Goal: Use online tool/utility: Utilize a website feature to perform a specific function

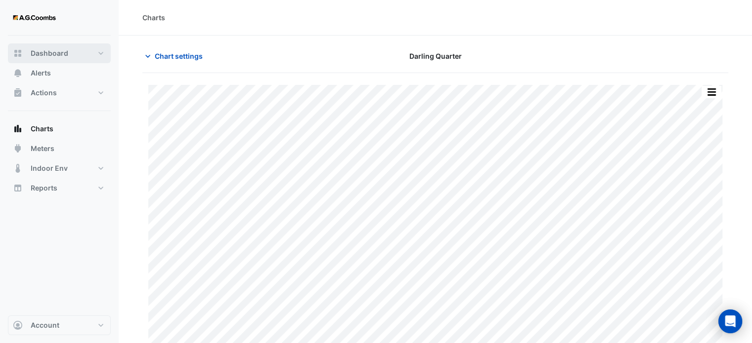
click at [102, 53] on button "Dashboard" at bounding box center [59, 53] width 103 height 20
select select "***"
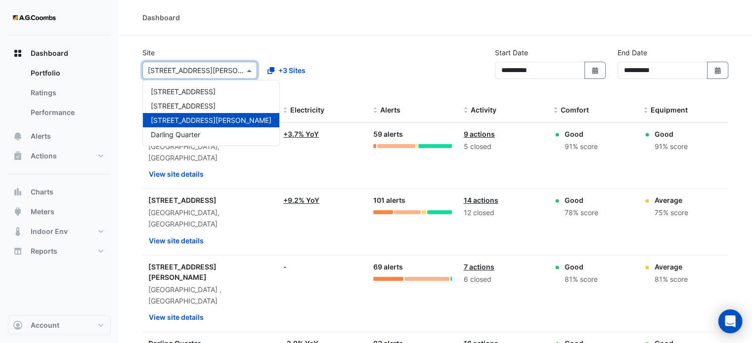
click at [249, 72] on span at bounding box center [250, 70] width 12 height 10
click at [200, 95] on span "[STREET_ADDRESS]" at bounding box center [183, 91] width 65 height 8
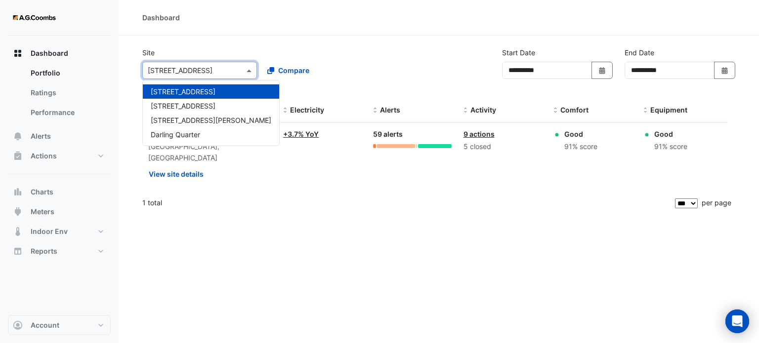
click at [194, 77] on div "Select a Site × [STREET_ADDRESS]" at bounding box center [199, 70] width 115 height 17
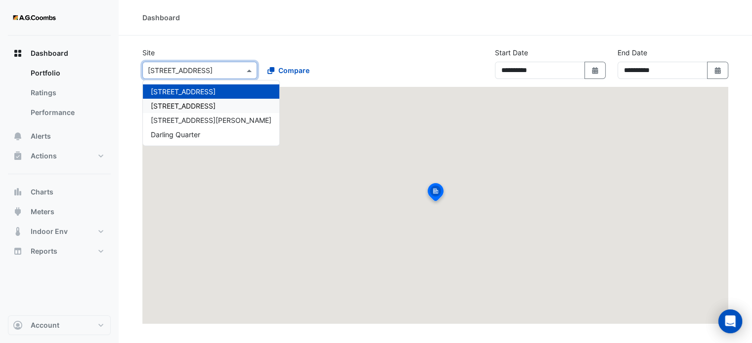
click at [188, 106] on span "[STREET_ADDRESS]" at bounding box center [183, 106] width 65 height 8
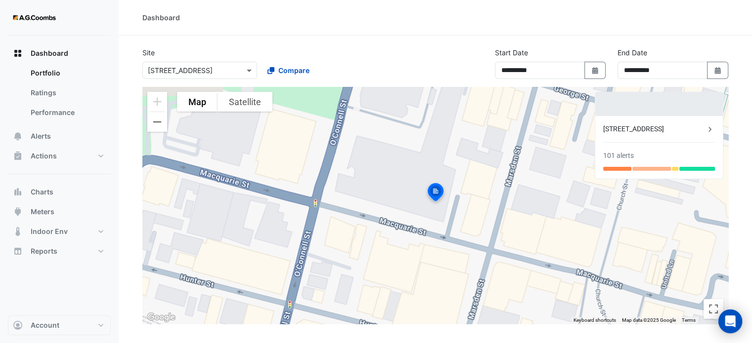
click at [284, 58] on div "Select a Site × [STREET_ADDRESS] Compare" at bounding box center [258, 68] width 237 height 21
click at [419, 55] on div "**********" at bounding box center [434, 67] width 597 height 40
click at [54, 191] on button "Charts" at bounding box center [59, 192] width 103 height 20
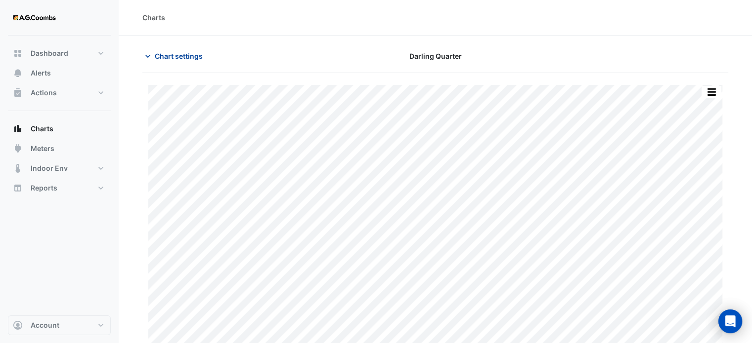
click at [150, 51] on icon "button" at bounding box center [148, 56] width 10 height 10
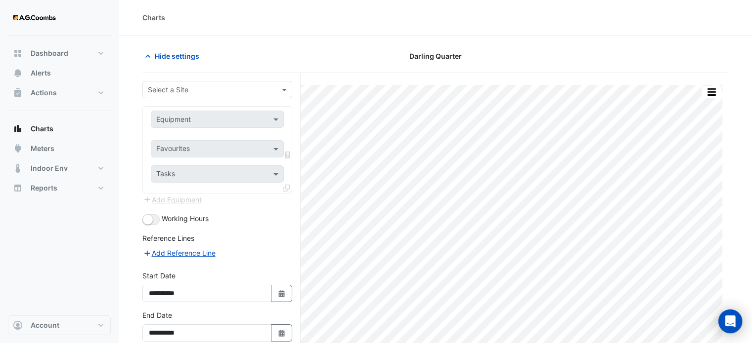
type input "**********"
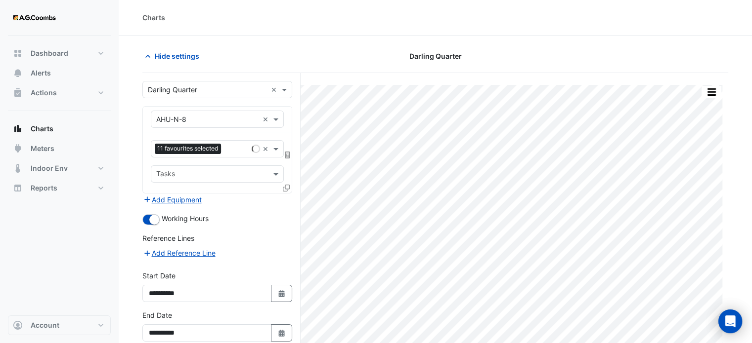
click at [217, 92] on input "text" at bounding box center [207, 90] width 119 height 10
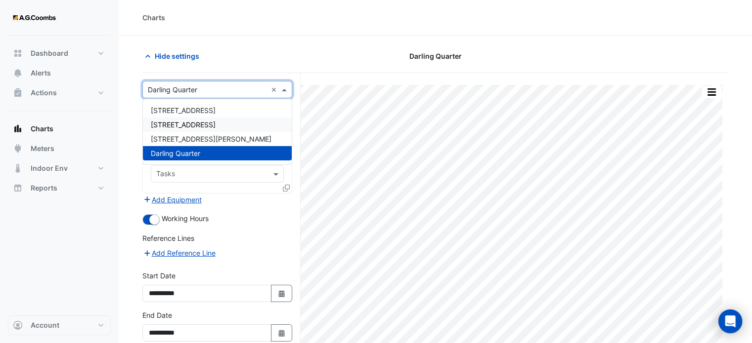
click at [198, 128] on span "[STREET_ADDRESS]" at bounding box center [183, 125] width 65 height 8
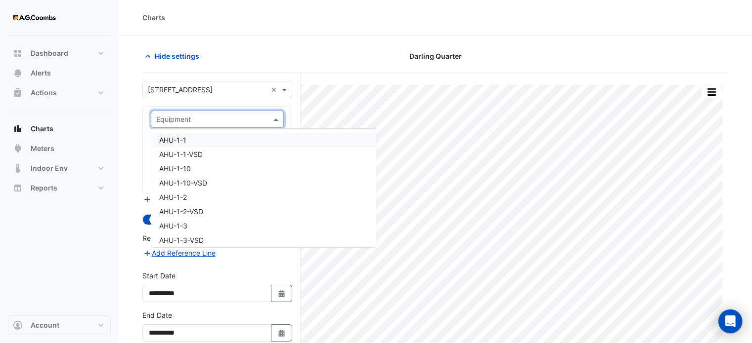
click at [202, 117] on input "text" at bounding box center [207, 120] width 102 height 10
click at [206, 141] on div "AHU-1-1" at bounding box center [263, 140] width 224 height 14
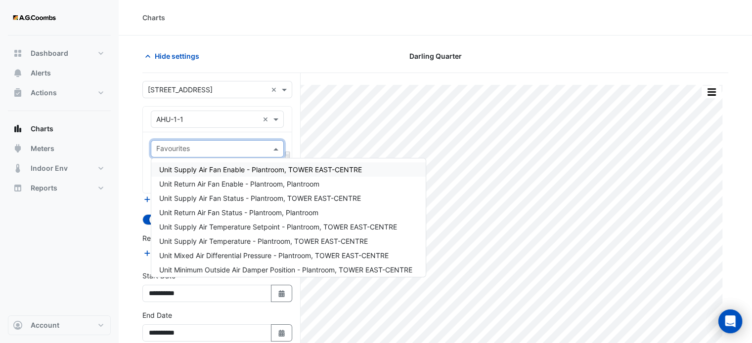
click at [207, 152] on input "text" at bounding box center [211, 150] width 111 height 10
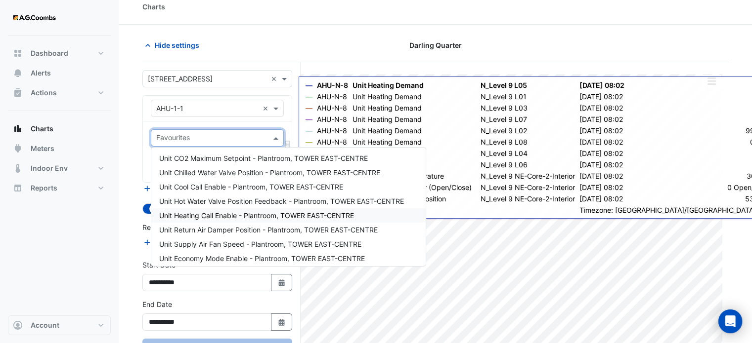
scroll to position [137, 0]
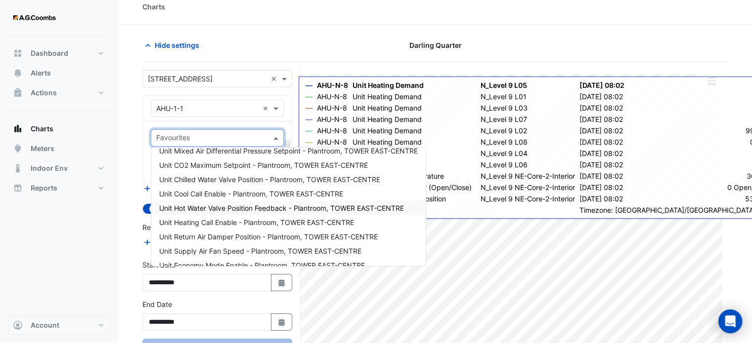
click at [200, 209] on span "Unit Hot Water Valve Position Feedback - Plantroom, TOWER EAST-CENTRE" at bounding box center [281, 208] width 245 height 8
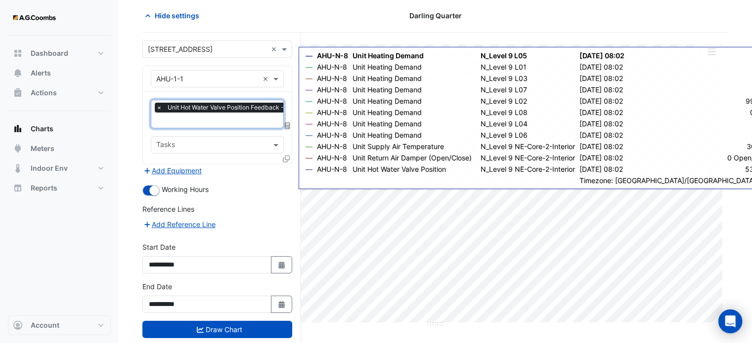
scroll to position [45, 0]
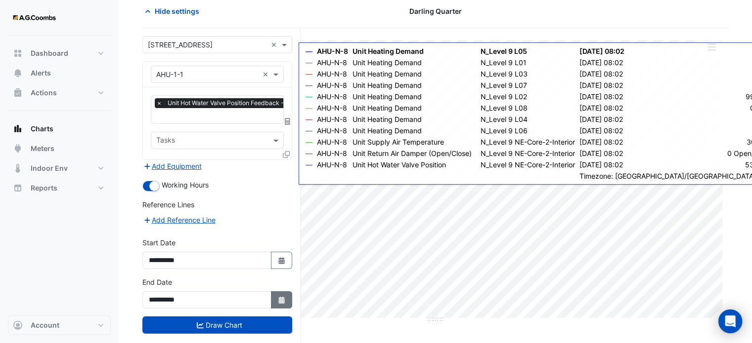
click at [284, 300] on fa-icon "Select Date" at bounding box center [281, 300] width 9 height 8
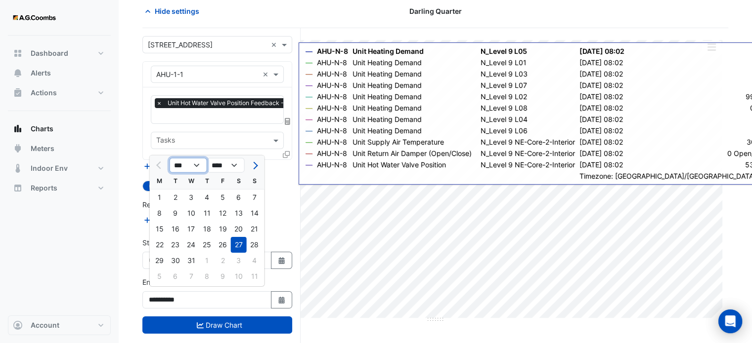
click at [198, 164] on select "*** *** *** *** *** ***" at bounding box center [189, 165] width 38 height 15
select select "**"
click at [170, 158] on select "*** *** *** *** *** ***" at bounding box center [189, 165] width 38 height 15
click at [237, 167] on select "**** **** **** **** **** **** **** **** **** **** ****" at bounding box center [226, 165] width 38 height 15
select select "****"
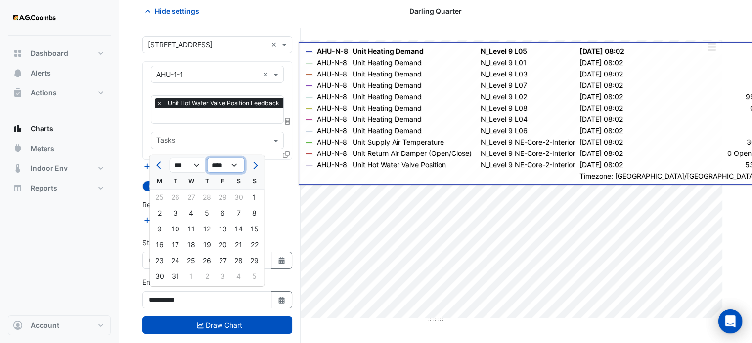
click at [207, 158] on select "**** **** **** **** **** **** **** **** **** **** ****" at bounding box center [226, 165] width 38 height 15
click at [159, 161] on button "Previous month" at bounding box center [160, 166] width 12 height 16
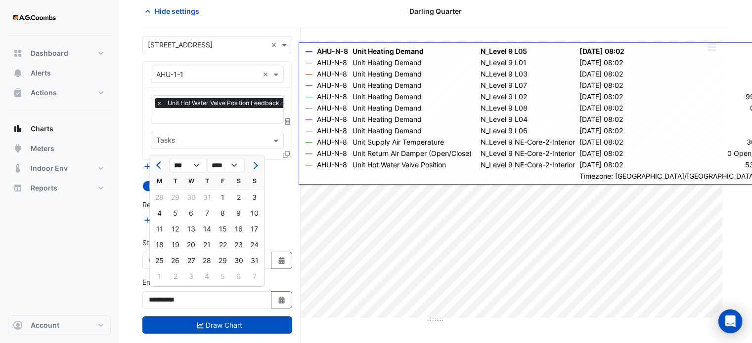
click at [160, 161] on button "Previous month" at bounding box center [160, 166] width 12 height 16
click at [256, 170] on button "Next month" at bounding box center [255, 166] width 12 height 16
select select "*"
click at [255, 214] on div "10" at bounding box center [255, 214] width 16 height 16
type input "**********"
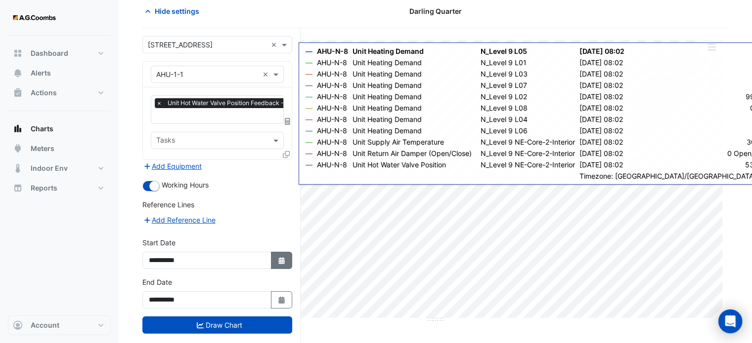
click at [281, 257] on icon "Select Date" at bounding box center [281, 260] width 9 height 7
select select "*"
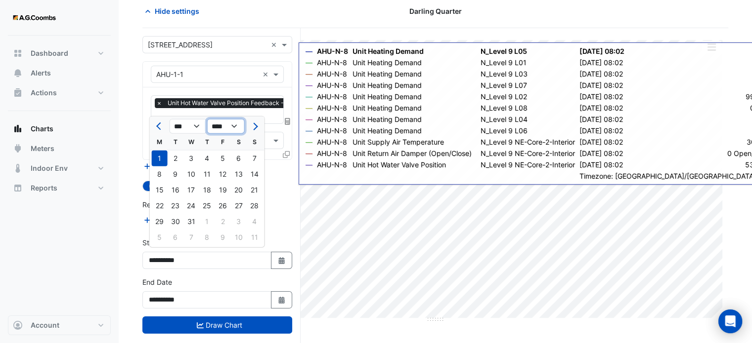
click at [237, 126] on select "**** **** **** **** **** **** **** **** **** **** **** ****" at bounding box center [226, 126] width 38 height 15
select select "****"
click at [207, 119] on select "**** **** **** **** **** **** **** **** **** **** **** ****" at bounding box center [226, 126] width 38 height 15
click at [171, 157] on div "1" at bounding box center [176, 159] width 16 height 16
type input "**********"
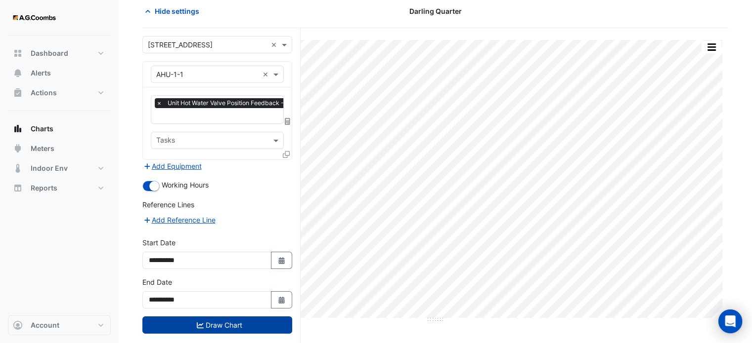
click at [237, 321] on button "Draw Chart" at bounding box center [217, 325] width 150 height 17
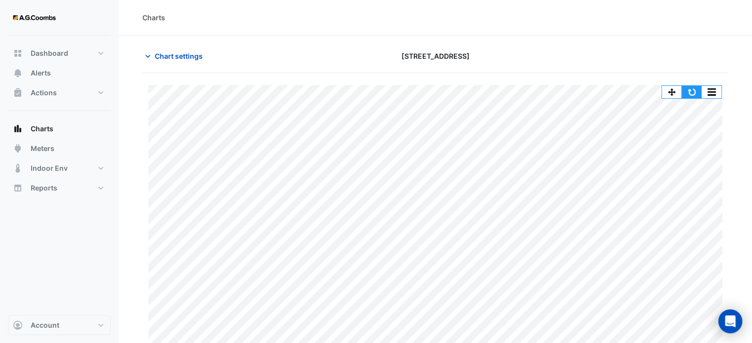
click at [694, 87] on button "button" at bounding box center [691, 92] width 20 height 12
click at [166, 55] on span "Chart settings" at bounding box center [179, 56] width 48 height 10
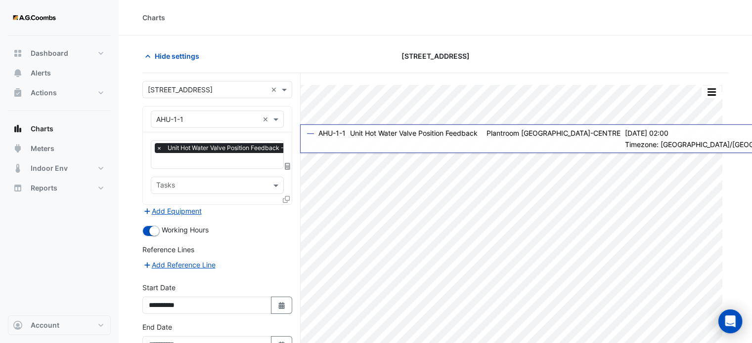
scroll to position [0, 5]
click at [274, 159] on input "text" at bounding box center [266, 162] width 231 height 10
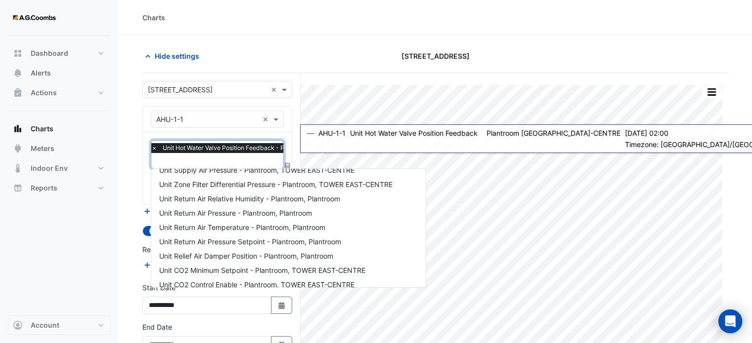
scroll to position [286, 0]
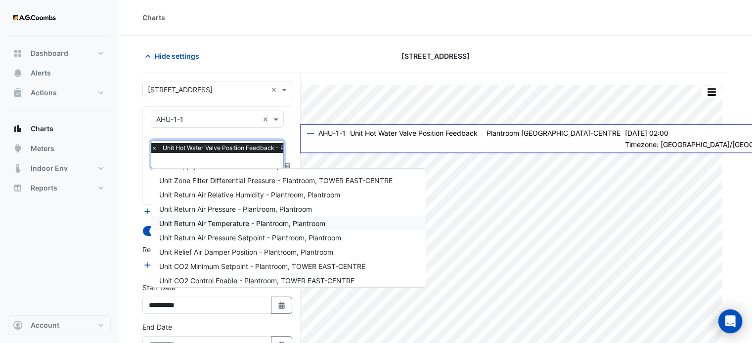
click at [238, 223] on span "Unit Return Air Temperature - Plantroom, Plantroom" at bounding box center [242, 223] width 166 height 8
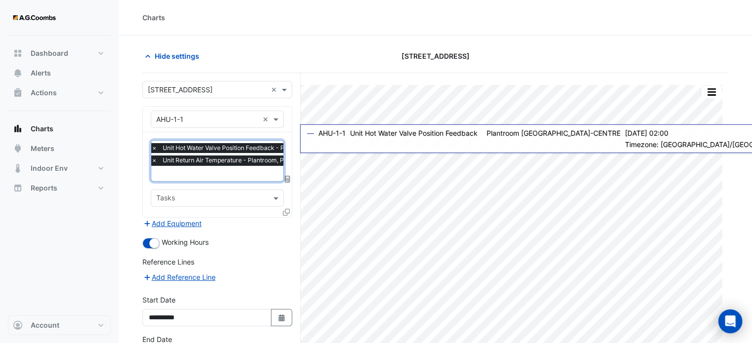
click at [249, 173] on input "text" at bounding box center [266, 175] width 231 height 10
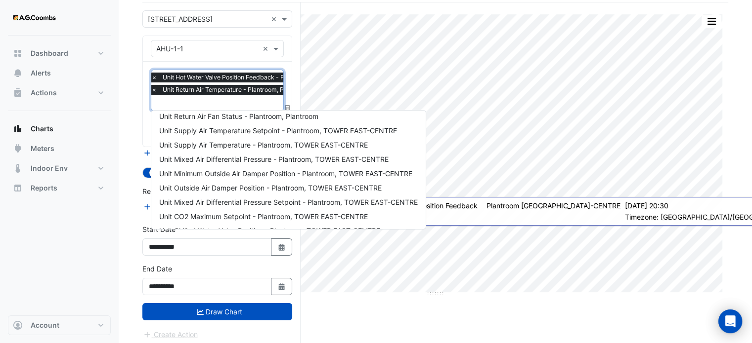
scroll to position [42, 0]
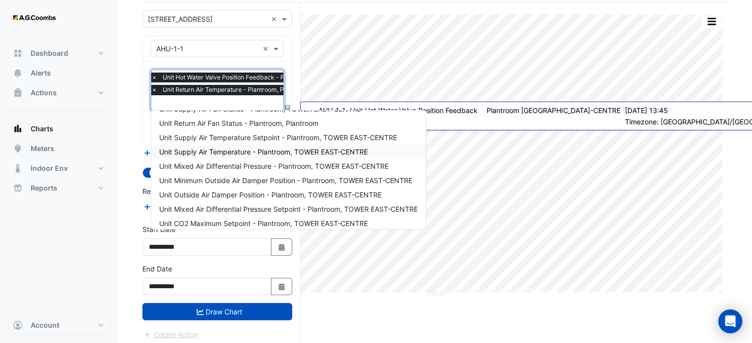
click at [264, 150] on span "Unit Supply Air Temperature - Plantroom, TOWER EAST-CENTRE" at bounding box center [263, 152] width 209 height 8
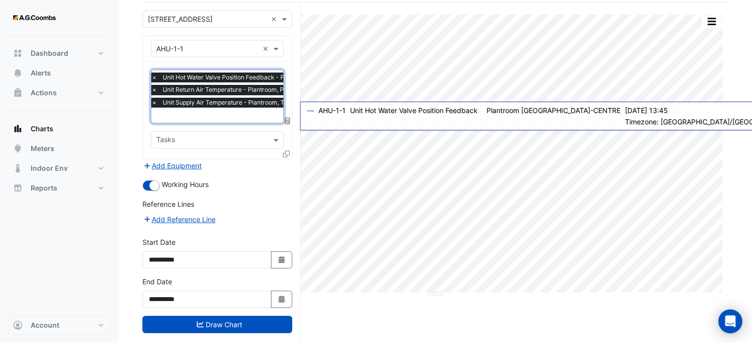
click at [266, 112] on input "text" at bounding box center [266, 116] width 231 height 10
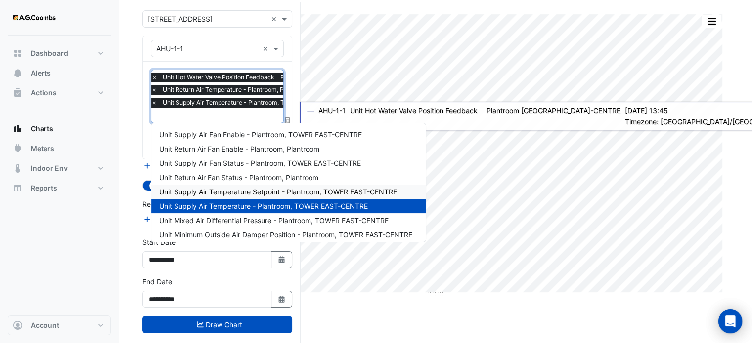
click at [257, 189] on span "Unit Supply Air Temperature Setpoint - Plantroom, TOWER EAST-CENTRE" at bounding box center [278, 192] width 238 height 8
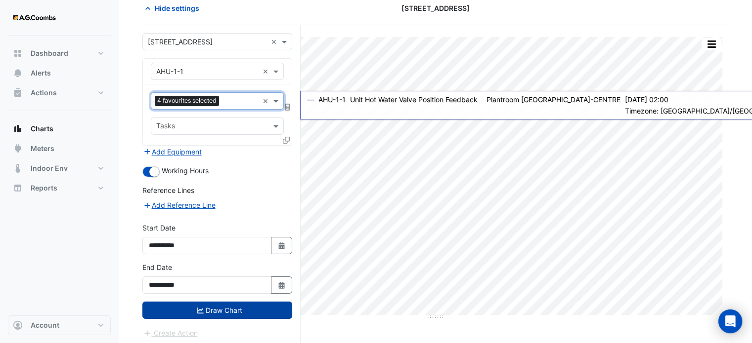
click at [243, 310] on button "Draw Chart" at bounding box center [217, 310] width 150 height 17
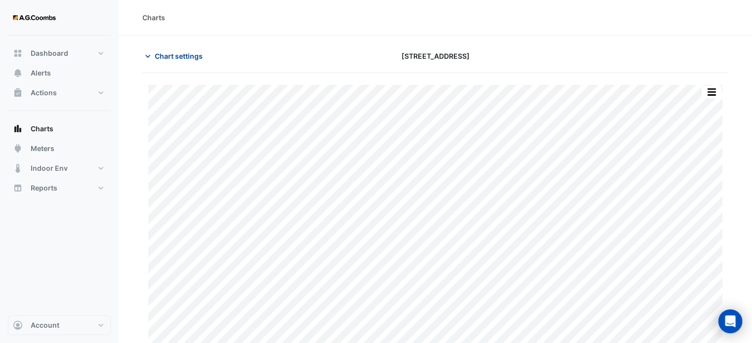
click at [145, 55] on icon "button" at bounding box center [148, 56] width 10 height 10
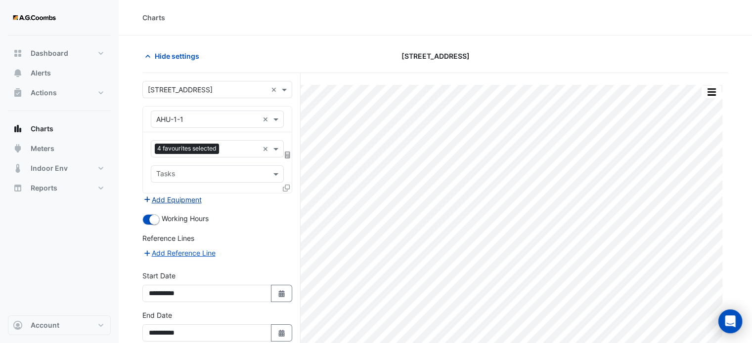
click at [178, 202] on button "Add Equipment" at bounding box center [172, 199] width 60 height 11
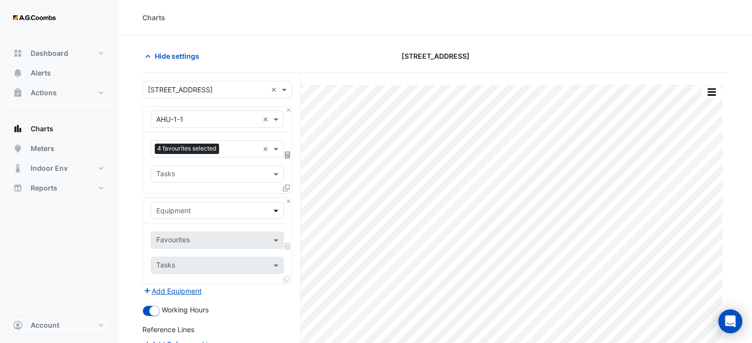
click at [276, 212] on span at bounding box center [277, 211] width 12 height 10
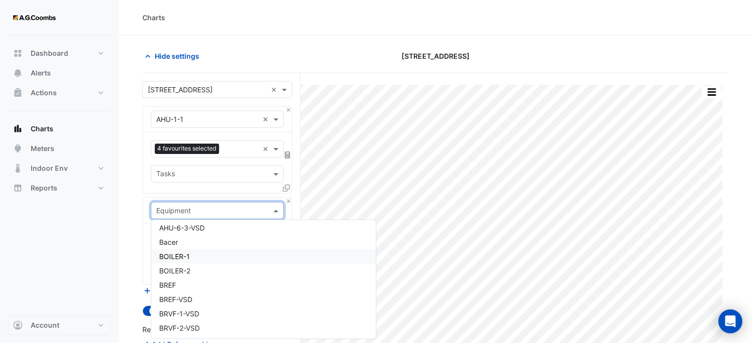
scroll to position [935, 0]
click at [180, 254] on span "BOILER-1" at bounding box center [174, 257] width 31 height 8
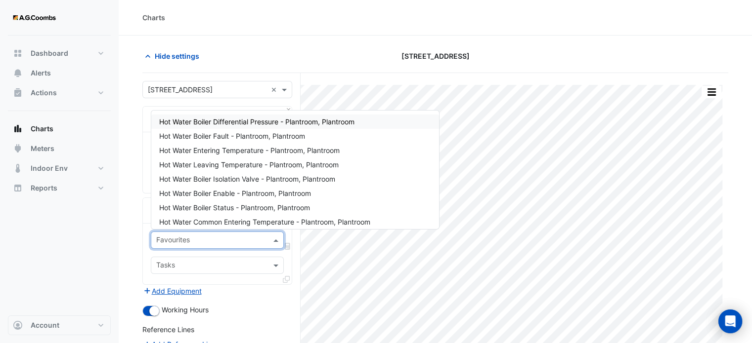
click at [247, 240] on input "text" at bounding box center [211, 241] width 111 height 10
click at [251, 152] on span "Hot Water Entering Temperature - Plantroom, Plantroom" at bounding box center [249, 150] width 180 height 8
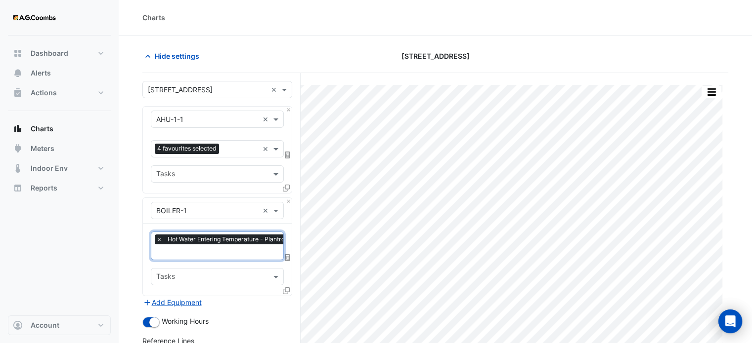
click at [219, 250] on input "text" at bounding box center [243, 253] width 174 height 10
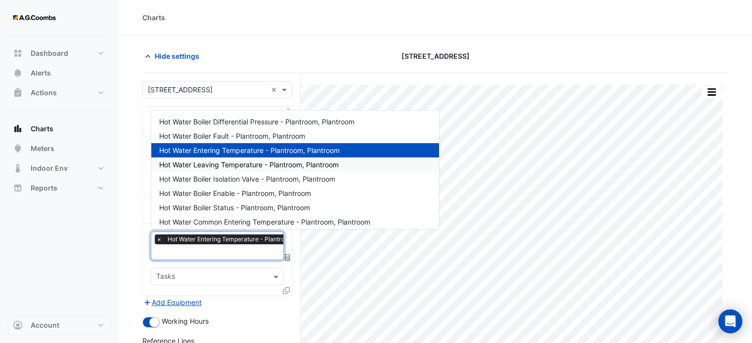
click at [241, 164] on span "Hot Water Leaving Temperature - Plantroom, Plantroom" at bounding box center [248, 165] width 179 height 8
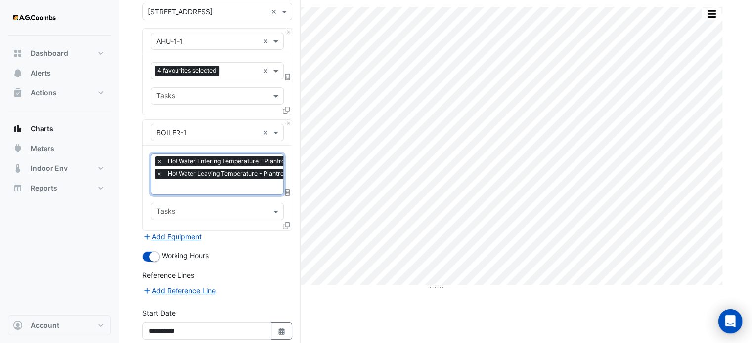
scroll to position [77, 0]
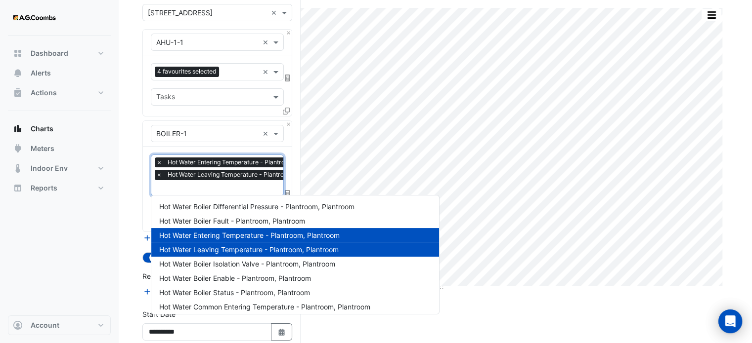
click at [228, 188] on input "text" at bounding box center [243, 189] width 174 height 10
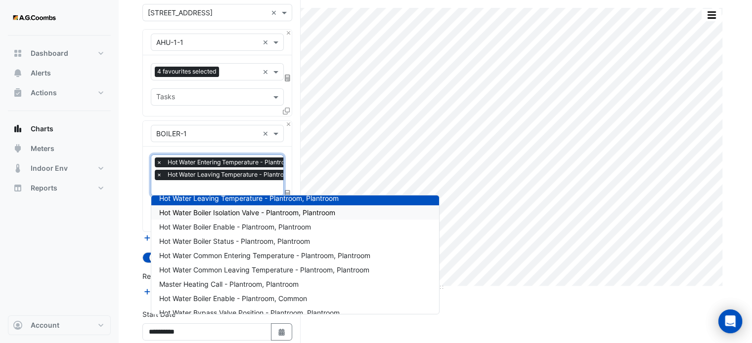
scroll to position [51, 0]
click at [251, 256] on span "Hot Water Common Entering Temperature - Plantroom, Plantroom" at bounding box center [264, 256] width 211 height 8
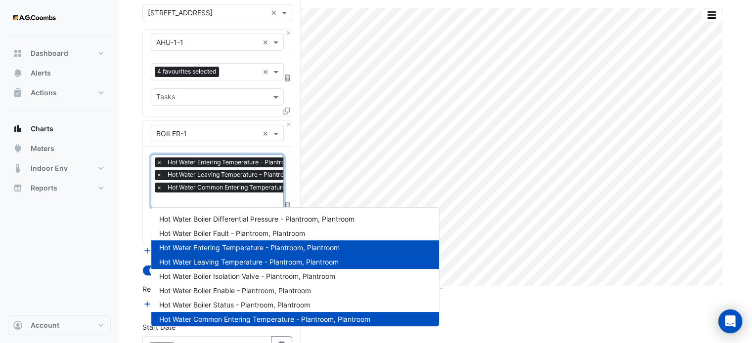
click at [231, 200] on input "text" at bounding box center [257, 201] width 202 height 10
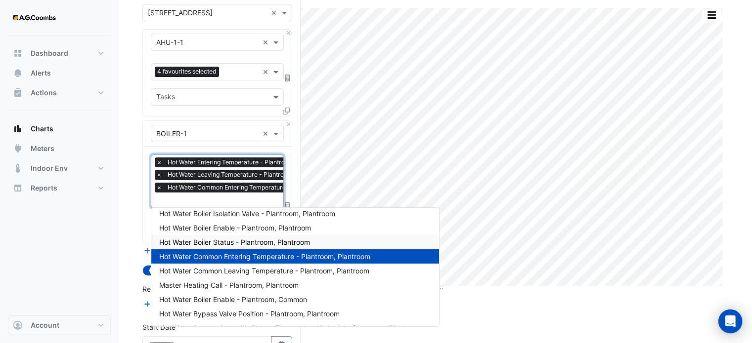
scroll to position [63, 0]
click at [232, 271] on span "Hot Water Common Leaving Temperature - Plantroom, Plantroom" at bounding box center [264, 270] width 210 height 8
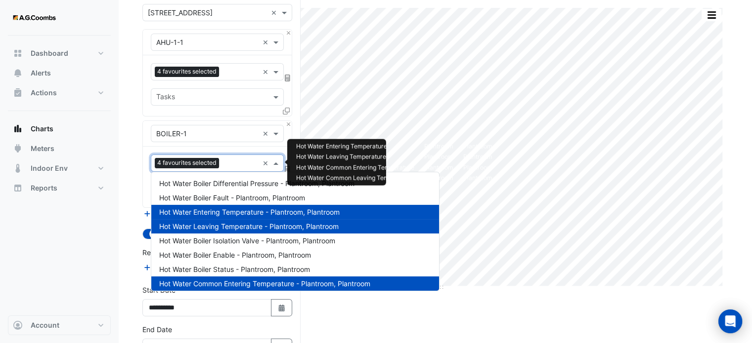
click at [247, 168] on input "text" at bounding box center [241, 164] width 36 height 10
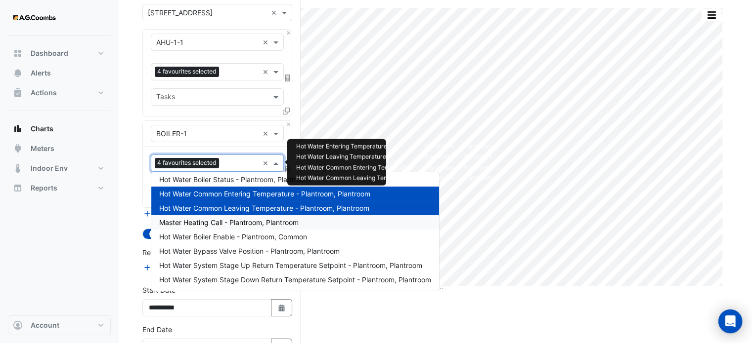
click at [240, 218] on span "Master Heating Call - Plantroom, Plantroom" at bounding box center [228, 222] width 139 height 8
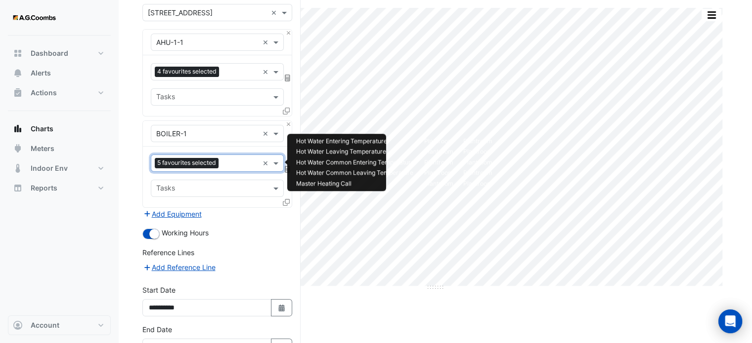
click at [235, 162] on input "text" at bounding box center [240, 164] width 36 height 10
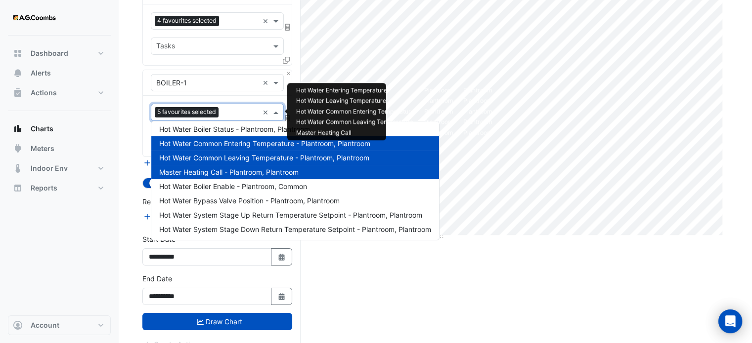
scroll to position [128, 0]
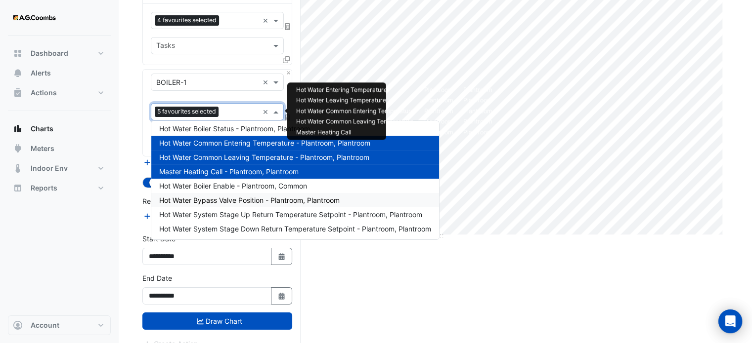
click at [231, 196] on span "Hot Water Bypass Valve Position - Plantroom, Plantroom" at bounding box center [249, 200] width 180 height 8
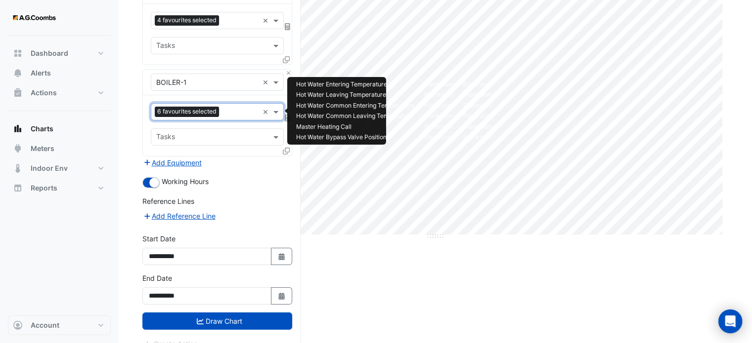
click at [232, 116] on input "text" at bounding box center [241, 113] width 36 height 10
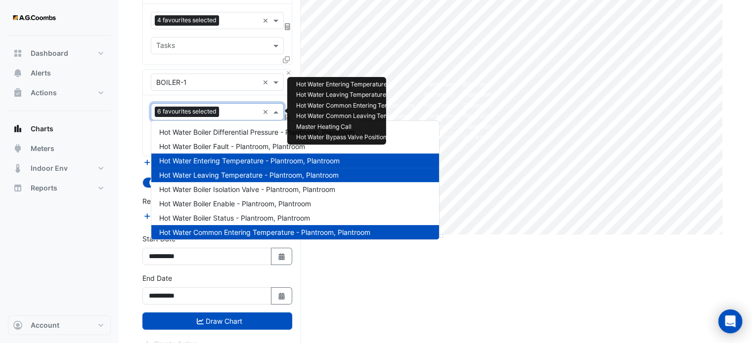
scroll to position [90, 0]
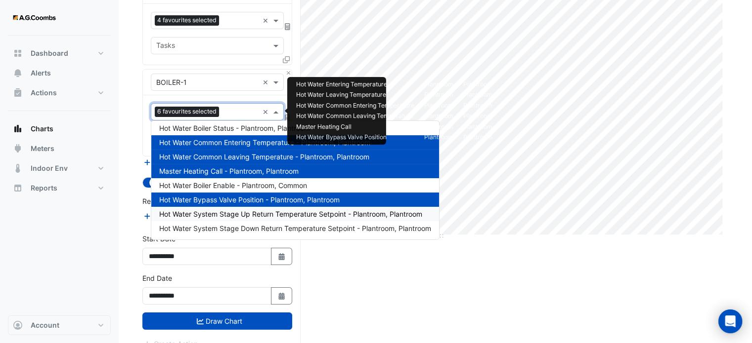
click at [260, 215] on span "Hot Water System Stage Up Return Temperature Setpoint - Plantroom, Plantroom" at bounding box center [290, 214] width 263 height 8
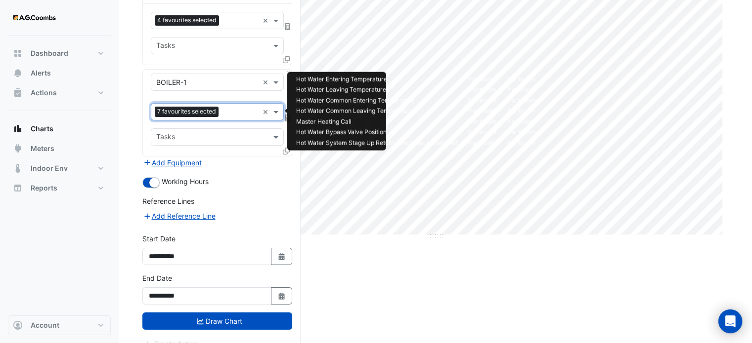
click at [235, 108] on input "text" at bounding box center [240, 113] width 36 height 10
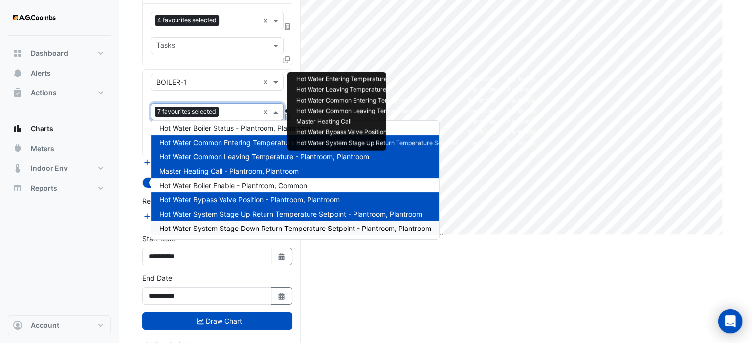
click at [242, 227] on span "Hot Water System Stage Down Return Temperature Setpoint - Plantroom, Plantroom" at bounding box center [295, 228] width 272 height 8
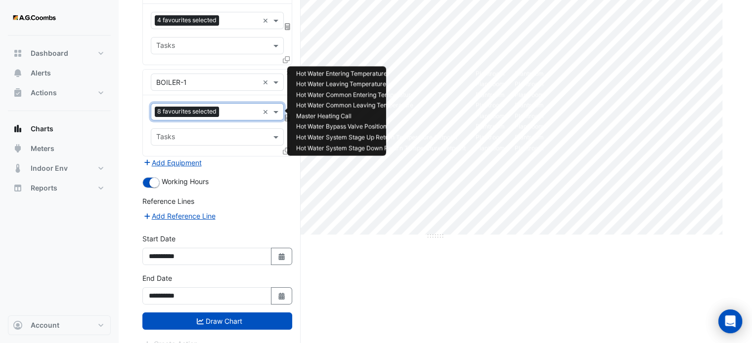
click at [241, 112] on input "text" at bounding box center [241, 113] width 36 height 10
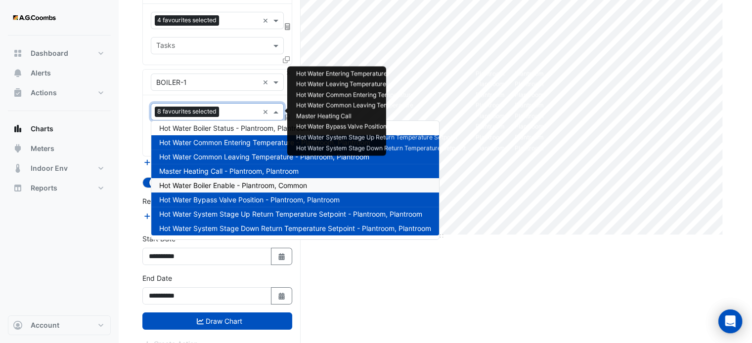
click at [239, 187] on span "Hot Water Boiler Enable - Plantroom, Common" at bounding box center [233, 185] width 148 height 8
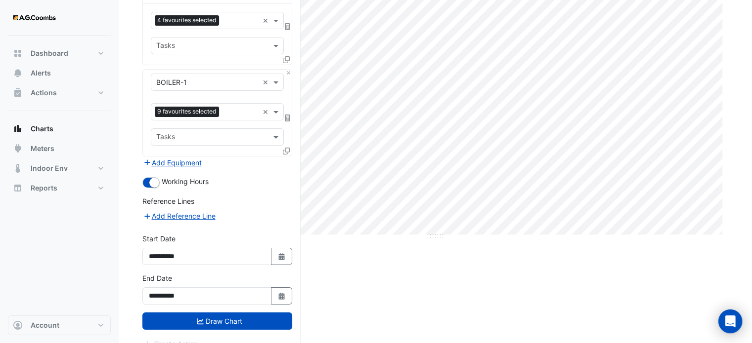
click at [354, 255] on div "Split by Unit Split All Print Save as JPEG Save as PNG Pivot Data Table Export …" at bounding box center [435, 151] width 586 height 413
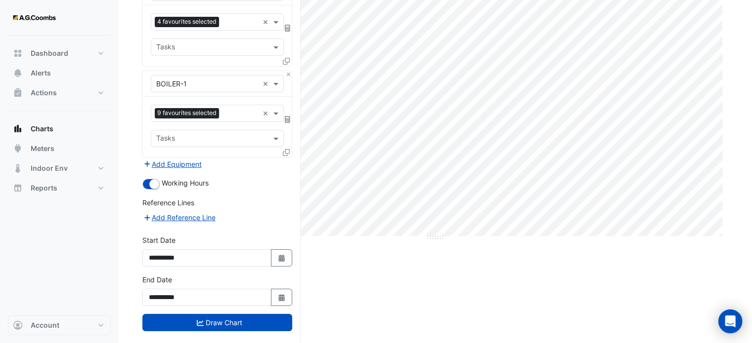
scroll to position [139, 0]
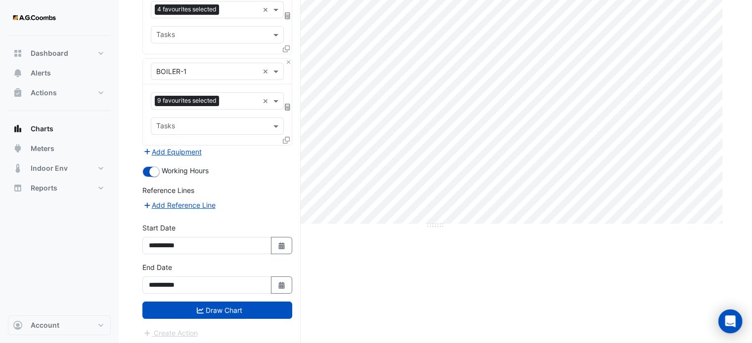
click at [322, 320] on div "Split by Unit Split All Print Save as JPEG Save as PNG Pivot Data Table Export …" at bounding box center [435, 140] width 586 height 413
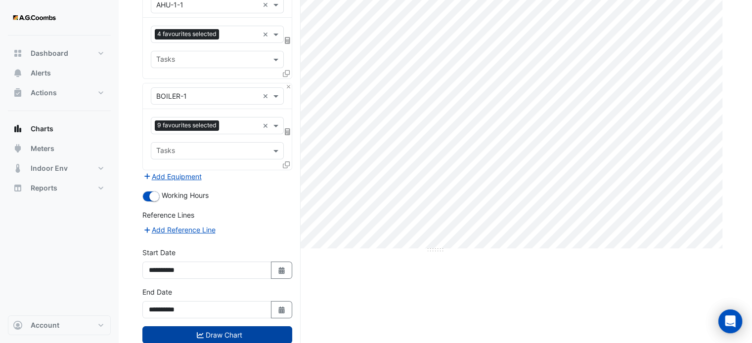
click at [230, 334] on button "Draw Chart" at bounding box center [217, 335] width 150 height 17
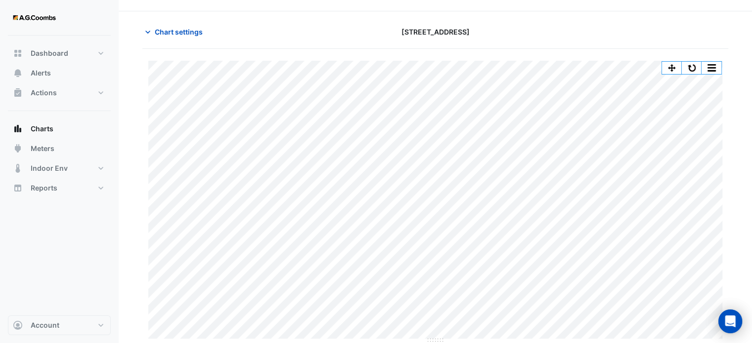
scroll to position [24, 0]
click at [143, 33] on icon "button" at bounding box center [148, 33] width 10 height 10
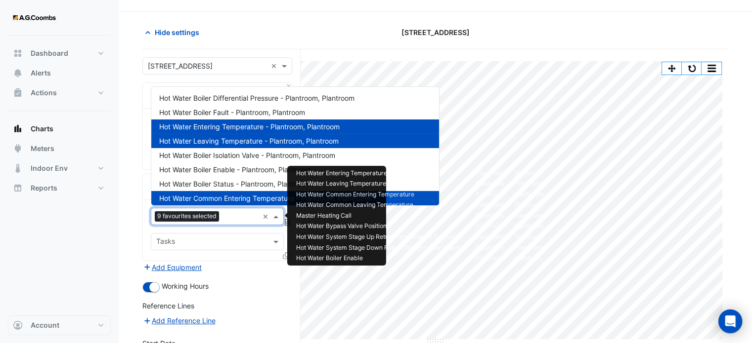
scroll to position [90, 0]
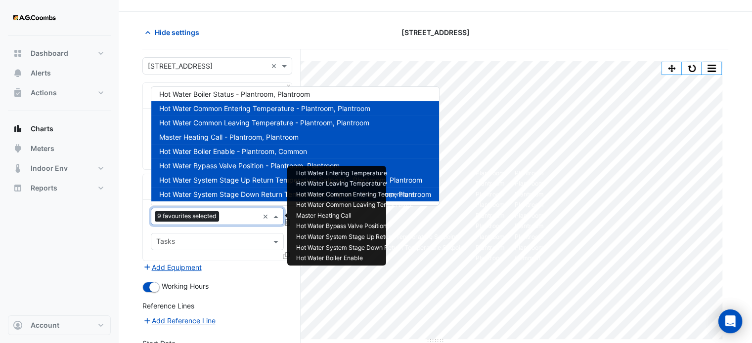
click at [241, 217] on input "text" at bounding box center [241, 217] width 36 height 10
click at [334, 43] on div "Hide settings [STREET_ADDRESS]" at bounding box center [435, 37] width 586 height 26
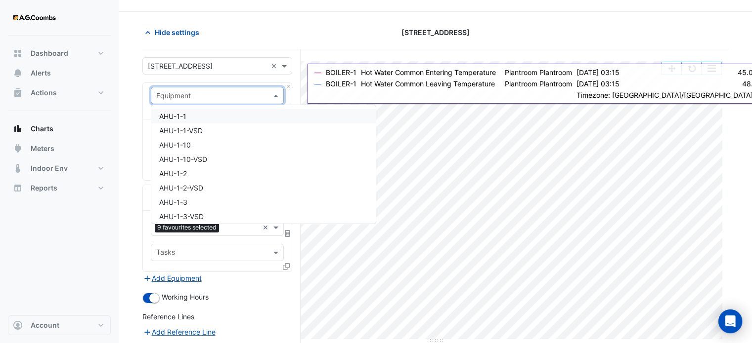
click at [273, 95] on span at bounding box center [277, 95] width 12 height 10
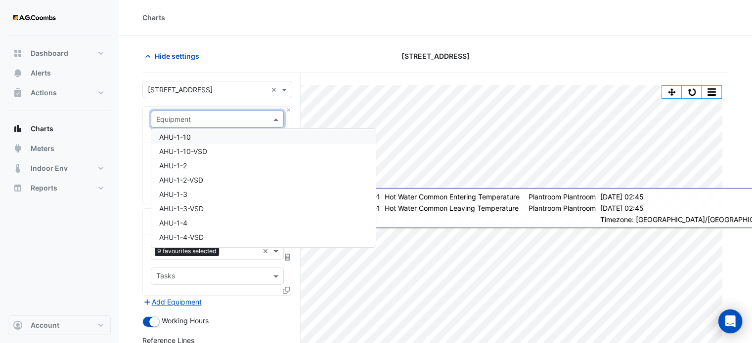
scroll to position [0, 0]
